Goal: Task Accomplishment & Management: Use online tool/utility

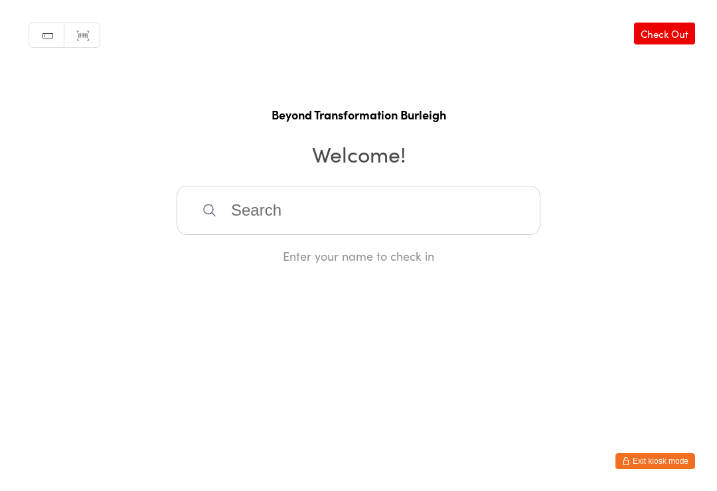
click at [253, 225] on input "search" at bounding box center [358, 210] width 364 height 49
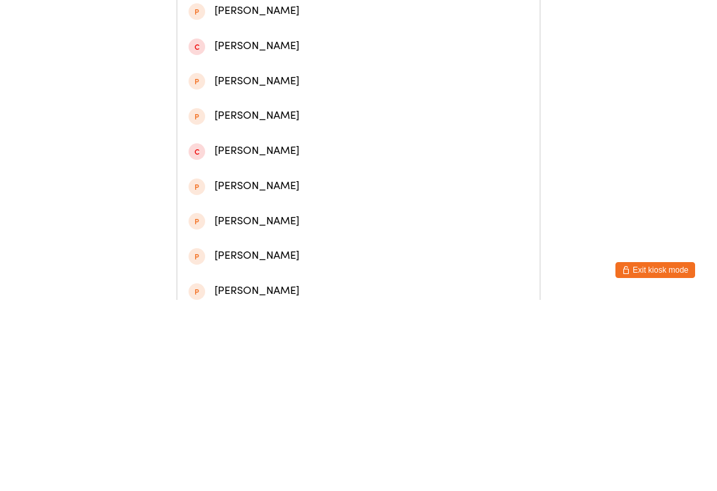
type input "[PERSON_NAME]"
click at [244, 129] on div "[PERSON_NAME]" at bounding box center [358, 132] width 362 height 35
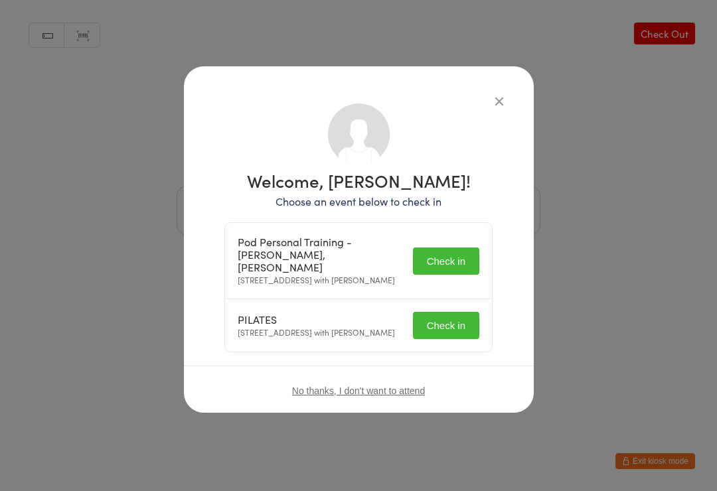
click at [455, 250] on button "Check in" at bounding box center [446, 260] width 66 height 27
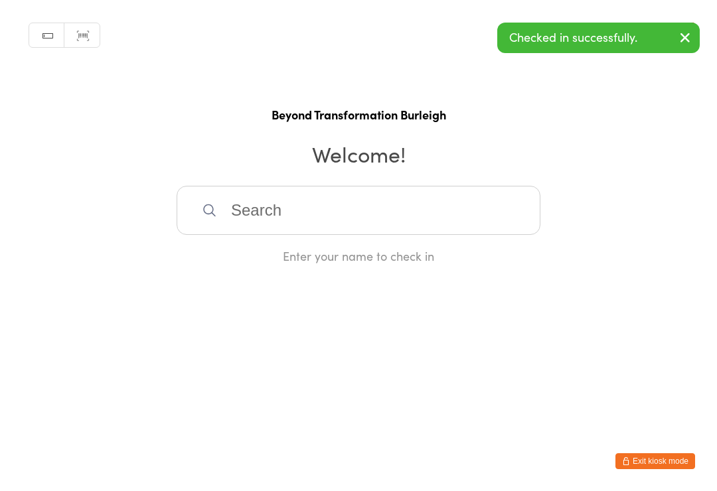
click at [447, 330] on html "You have now entered Kiosk Mode. Members will be able to check themselves in us…" at bounding box center [358, 245] width 717 height 491
click at [308, 215] on input "search" at bounding box center [358, 210] width 364 height 49
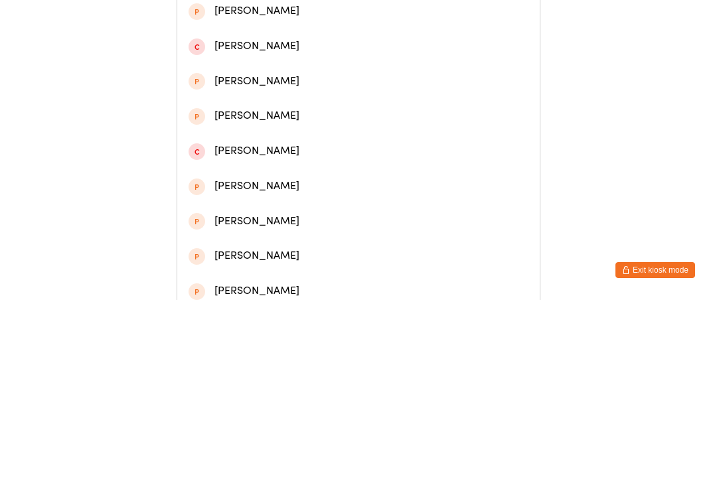
type input "[PERSON_NAME]"
click at [245, 136] on div "[PERSON_NAME]" at bounding box center [358, 132] width 340 height 18
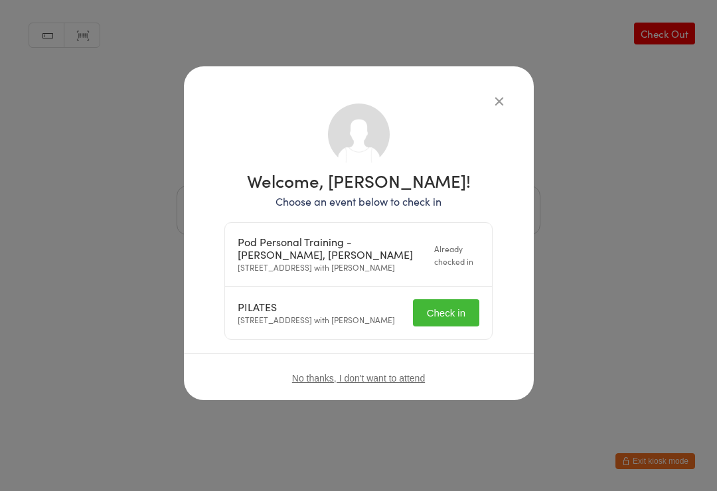
click at [444, 322] on button "Check in" at bounding box center [446, 312] width 66 height 27
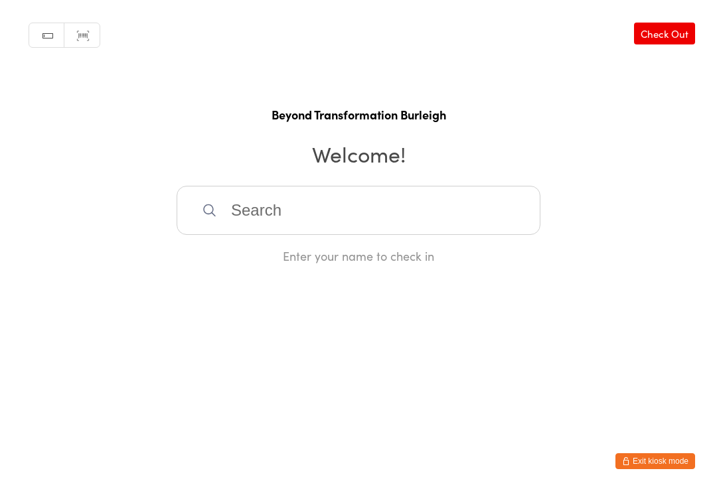
click at [318, 199] on input "search" at bounding box center [358, 210] width 364 height 49
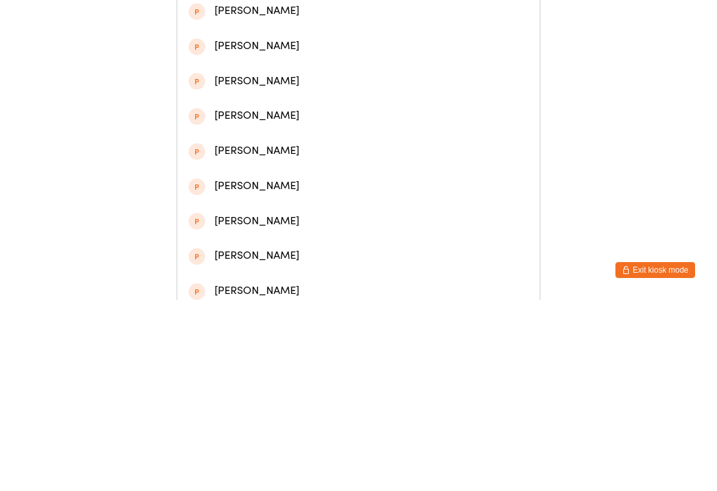
type input "[PERSON_NAME]"
click at [346, 68] on div "[PERSON_NAME]" at bounding box center [358, 62] width 340 height 18
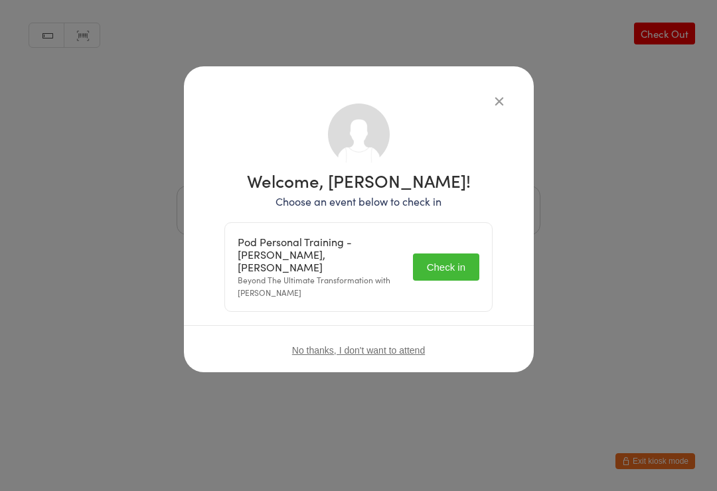
click at [457, 256] on button "Check in" at bounding box center [446, 266] width 66 height 27
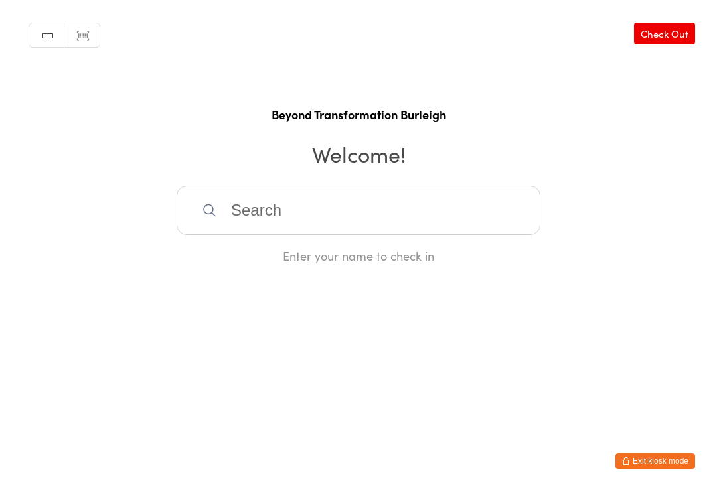
click at [286, 227] on input "search" at bounding box center [358, 210] width 364 height 49
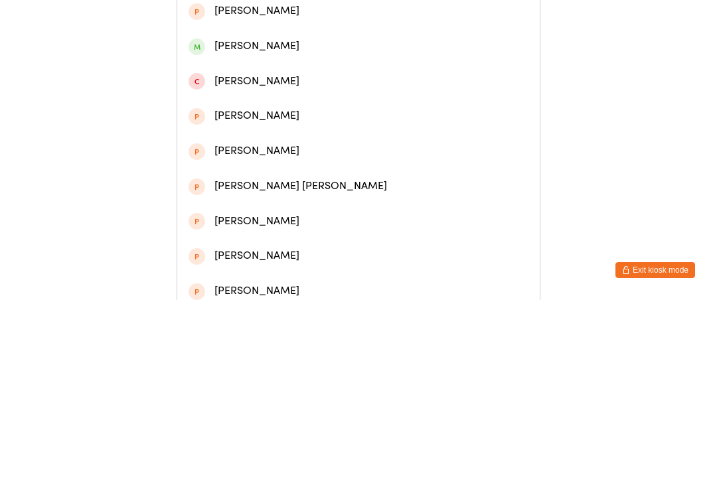
scroll to position [33, 0]
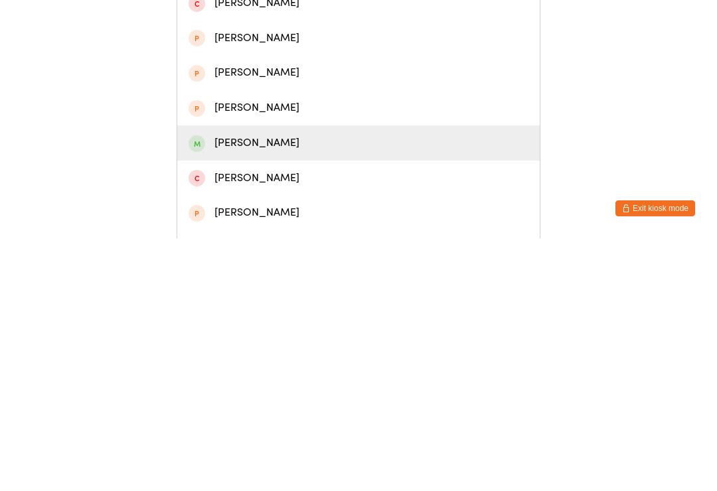
type input "[PERSON_NAME]"
click at [275, 387] on div "[PERSON_NAME]" at bounding box center [358, 396] width 340 height 18
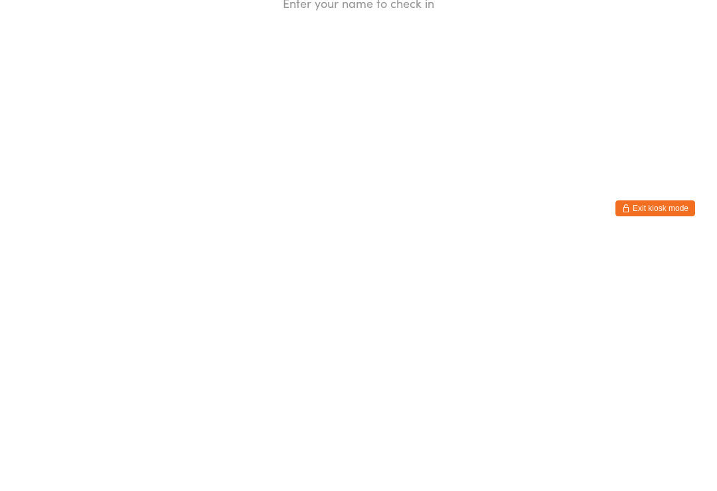
scroll to position [0, 0]
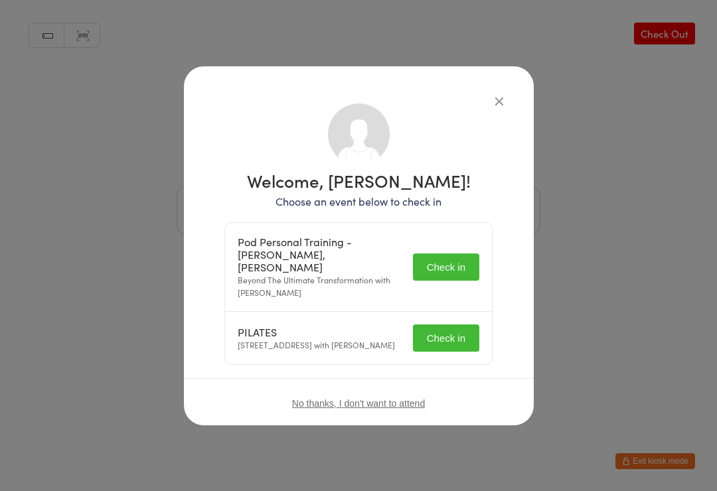
click at [458, 257] on button "Check in" at bounding box center [446, 266] width 66 height 27
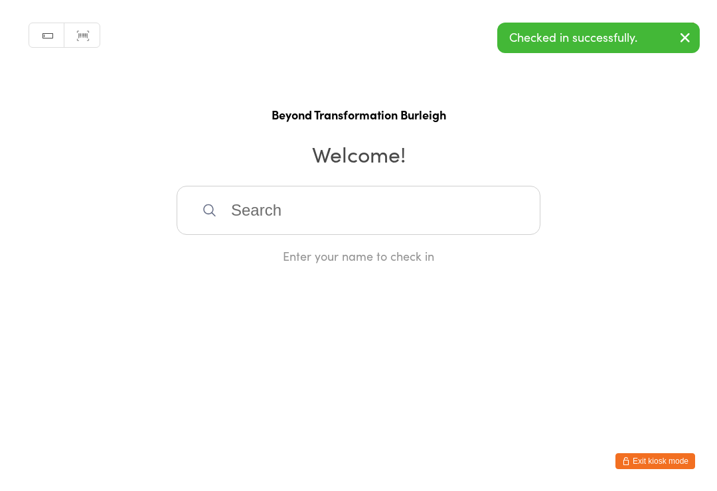
click at [461, 324] on html "You have now entered Kiosk Mode. Members will be able to check themselves in us…" at bounding box center [358, 245] width 717 height 491
click at [289, 200] on input "search" at bounding box center [358, 210] width 364 height 49
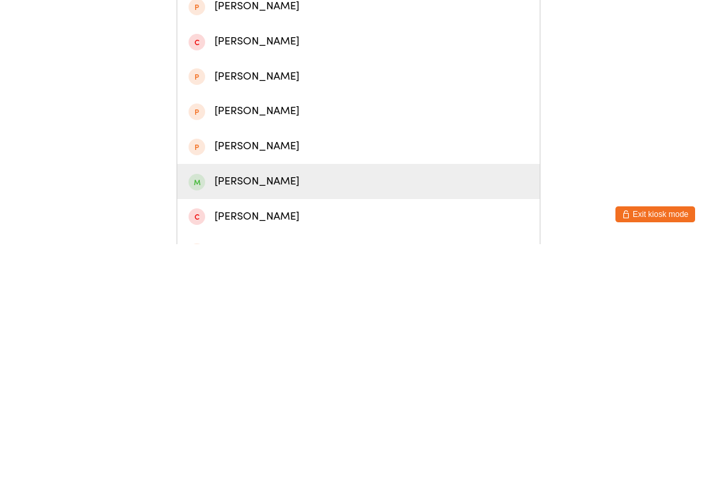
type input "[PERSON_NAME]"
click at [289, 419] on div "[PERSON_NAME]" at bounding box center [358, 428] width 340 height 18
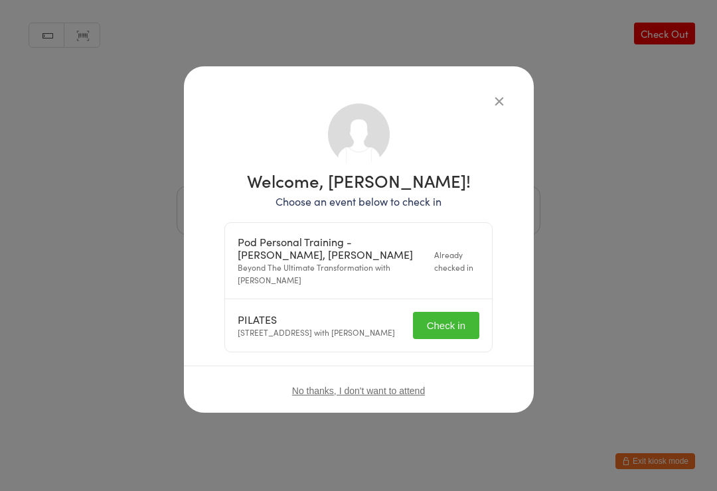
click at [460, 326] on button "Check in" at bounding box center [446, 325] width 66 height 27
